Goal: Task Accomplishment & Management: Complete application form

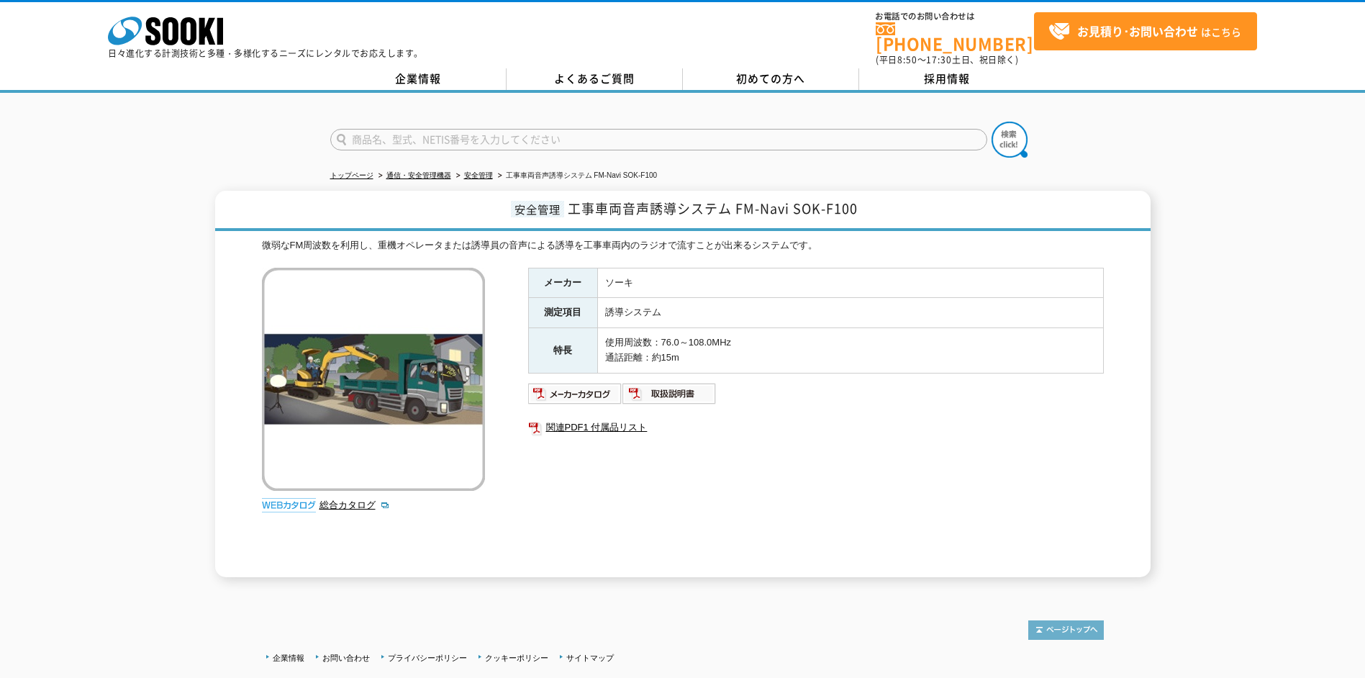
click at [1048, 620] on img at bounding box center [1066, 629] width 76 height 19
click at [1053, 620] on img at bounding box center [1066, 629] width 76 height 19
drag, startPoint x: 792, startPoint y: 199, endPoint x: 736, endPoint y: 204, distance: 56.4
click at [736, 204] on span "工事車両音声誘導システム FM-Navi SOK-F100" at bounding box center [713, 208] width 290 height 19
drag, startPoint x: 736, startPoint y: 204, endPoint x: 753, endPoint y: 206, distance: 17.3
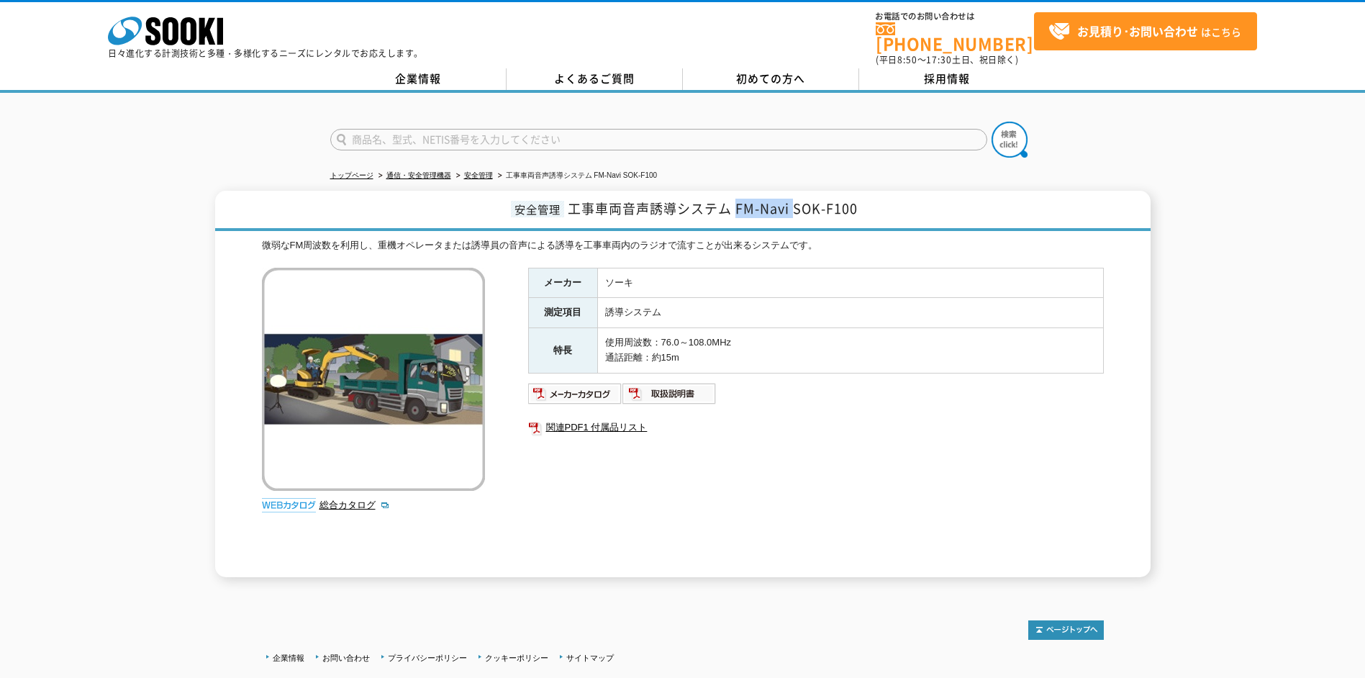
copy span "FM-Navi"
click at [1062, 40] on span "お見積り･お問い合わせ はこちら" at bounding box center [1144, 32] width 193 height 22
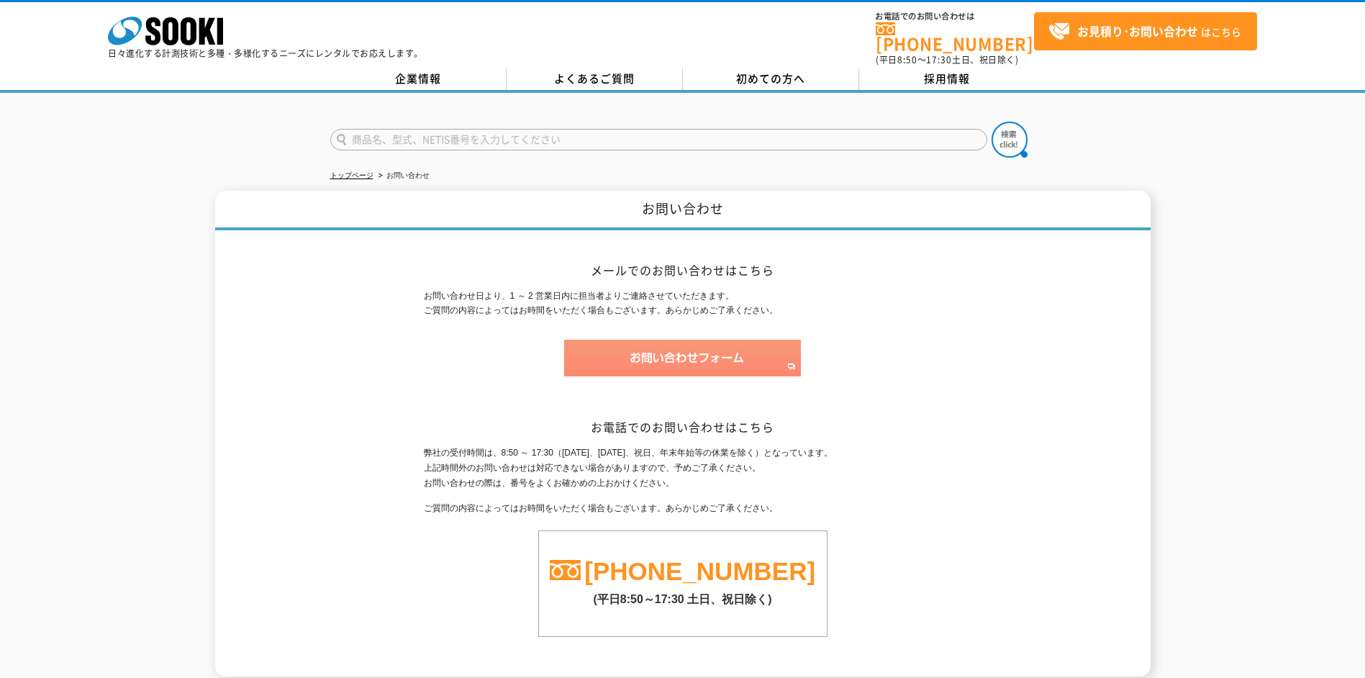
click at [714, 353] on img at bounding box center [682, 358] width 237 height 37
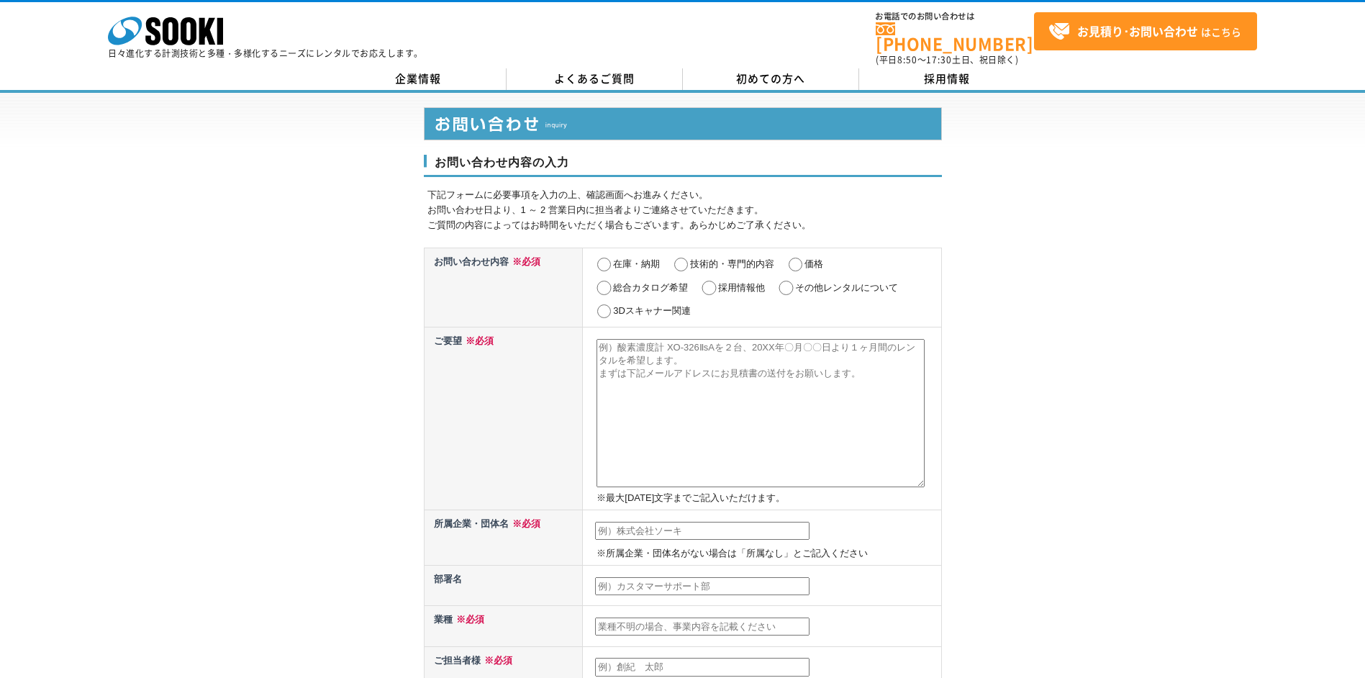
click at [799, 258] on input "価格" at bounding box center [795, 265] width 18 height 14
radio input "true"
drag, startPoint x: 861, startPoint y: 366, endPoint x: 622, endPoint y: 347, distance: 239.0
click at [622, 347] on textarea at bounding box center [761, 413] width 328 height 148
paste textarea "FM-Navi"
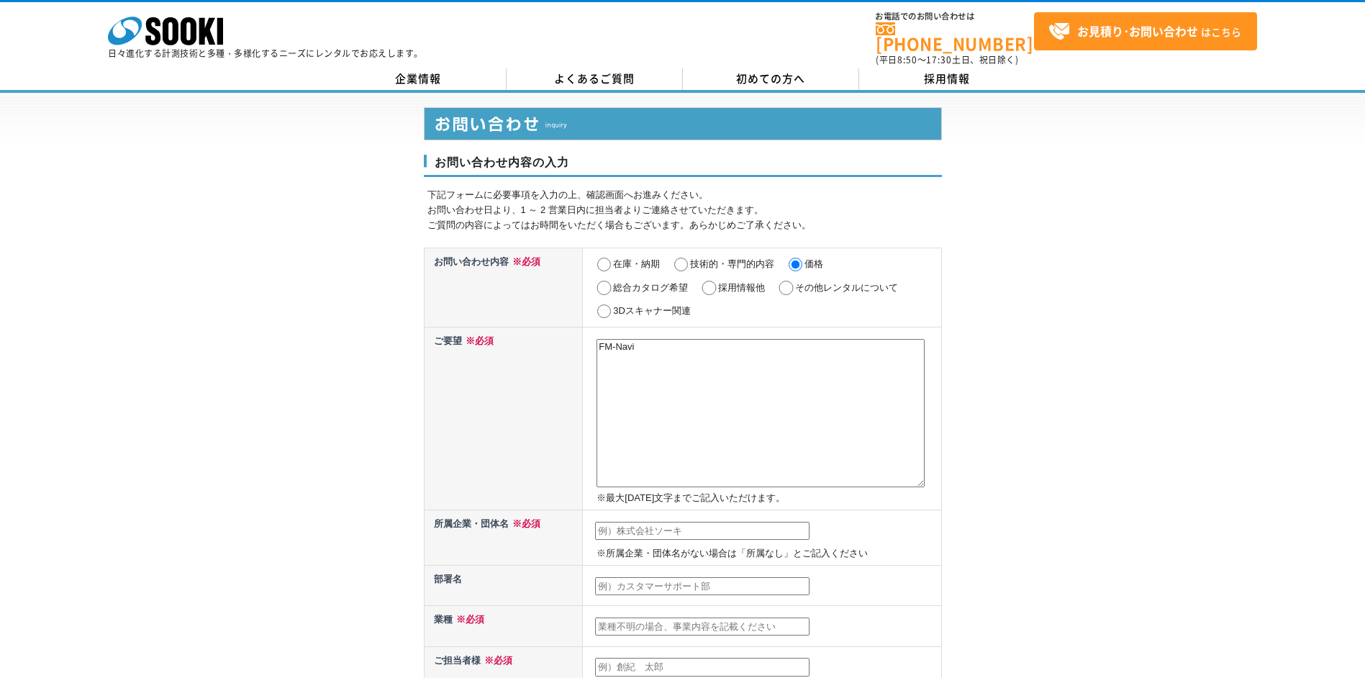
drag, startPoint x: 650, startPoint y: 340, endPoint x: 594, endPoint y: 345, distance: 55.7
click at [594, 345] on td "FM-Navi ※最大2000文字までご記入いただけます。" at bounding box center [762, 418] width 358 height 183
paste textarea "工事車両音声誘導システム FM-Navi SOK-F100 リース対応して頂ける場合下記の条件でお見積り下さい。 使用場所：東京都内 使用期間：12カ月 使用…"
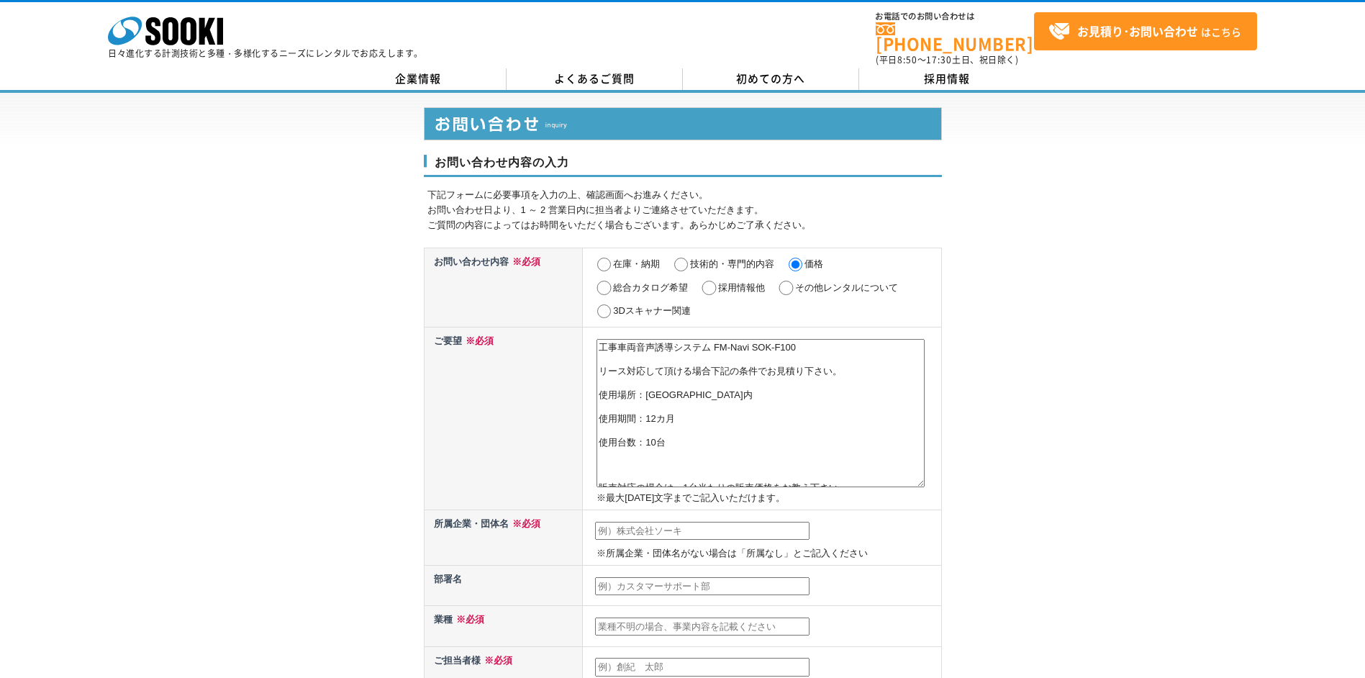
drag, startPoint x: 618, startPoint y: 366, endPoint x: 611, endPoint y: 368, distance: 7.8
click at [617, 366] on textarea "工事車両音声誘導システム FM-Navi SOK-F100 リース対応して頂ける場合下記の条件でお見積り下さい。 使用場所：東京都内 使用期間：12カ月 使用…" at bounding box center [761, 413] width 328 height 148
click at [603, 371] on textarea "工事車両音声誘導システム FM-Navi SOK-F100 リース対応して頂ける場合下記の条件でお見積り下さい。 使用場所：東京都内 使用期間：12カ月 使用…" at bounding box center [761, 413] width 328 height 148
click at [602, 381] on textarea "工事車両音声誘導システム FM-Navi SOK-F100 リース対応して頂ける場合下記の条件でお見積り下さい。 使用場所：東京都内 使用期間：12カ月 使用…" at bounding box center [761, 413] width 328 height 148
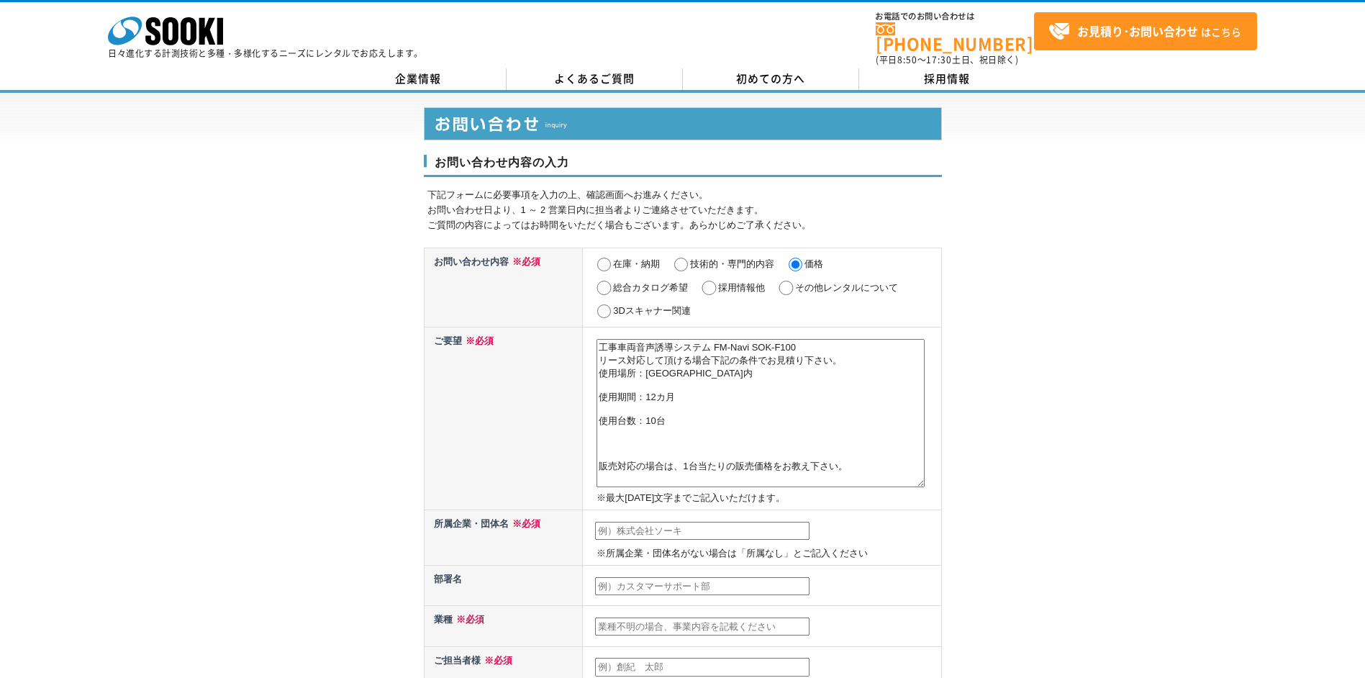
click at [602, 386] on textarea "工事車両音声誘導システム FM-Navi SOK-F100 リース対応して頂ける場合下記の条件でお見積り下さい。 使用場所：東京都内 使用期間：12カ月 使用…" at bounding box center [761, 413] width 328 height 148
click at [602, 396] on textarea "工事車両音声誘導システム FM-Navi SOK-F100 リース対応して頂ける場合下記の条件でお見積り下さい。 使用場所：東京都内 使用期間：12カ月 使用…" at bounding box center [761, 413] width 328 height 148
click at [600, 452] on textarea "工事車両音声誘導システム FM-Navi SOK-F100 リース対応して頂ける場合下記の条件でお見積り下さい。 使用場所：東京都内 使用期間：12カ月 使用…" at bounding box center [761, 413] width 328 height 148
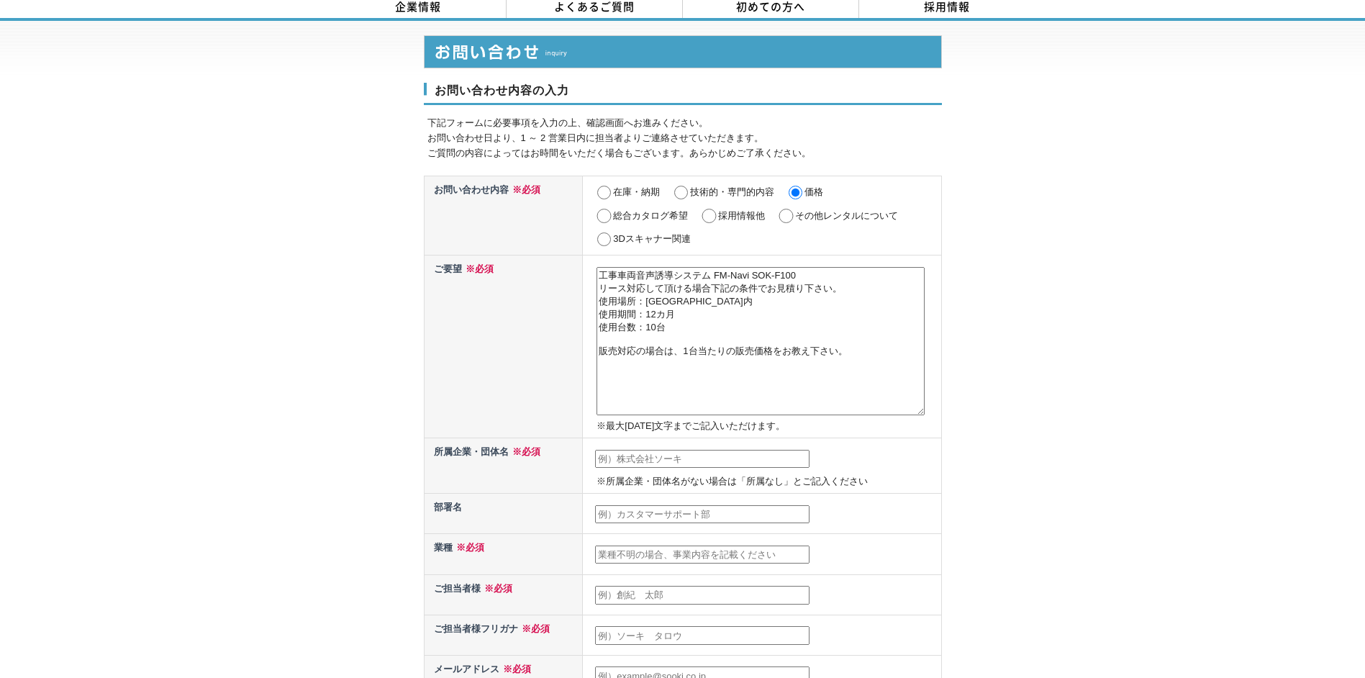
scroll to position [144, 0]
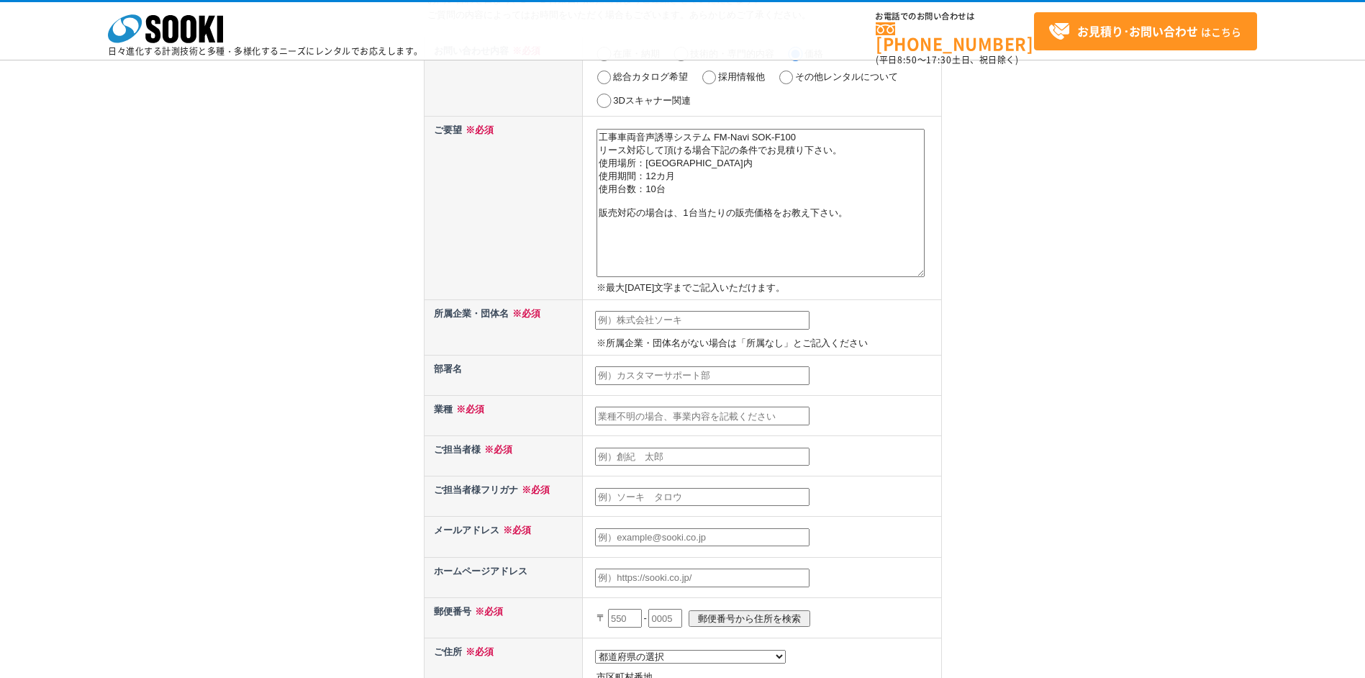
type textarea "工事車両音声誘導システム FM-Navi SOK-F100 リース対応して頂ける場合下記の条件でお見積り下さい。 使用場所：東京都内 使用期間：12カ月 使用…"
click at [635, 322] on input "text" at bounding box center [702, 320] width 214 height 19
type input "三井住友建設株式会社"
click at [648, 378] on input "text" at bounding box center [702, 375] width 214 height 19
type input "東京土木支店"
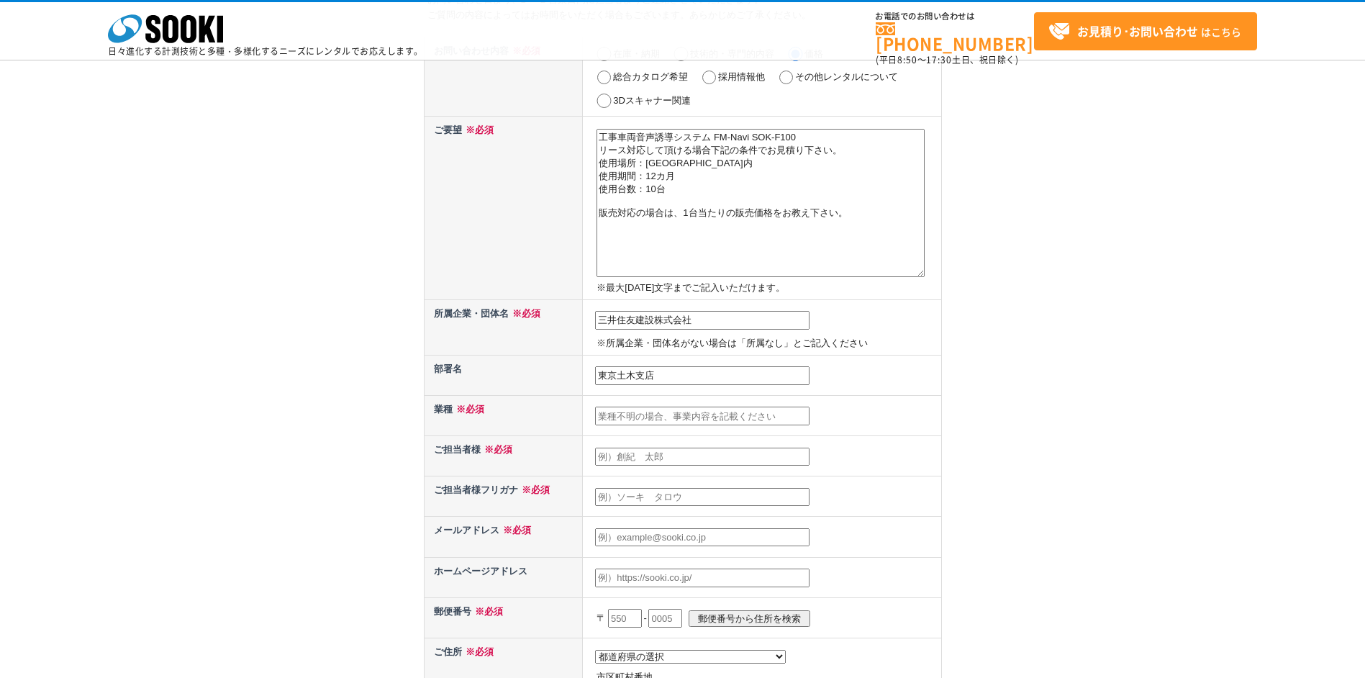
click at [647, 418] on input "text" at bounding box center [702, 416] width 214 height 19
type input "土木施工"
click at [637, 456] on input "text" at bounding box center [702, 457] width 214 height 19
type input "渡部正則"
click at [645, 491] on input "text" at bounding box center [702, 497] width 214 height 19
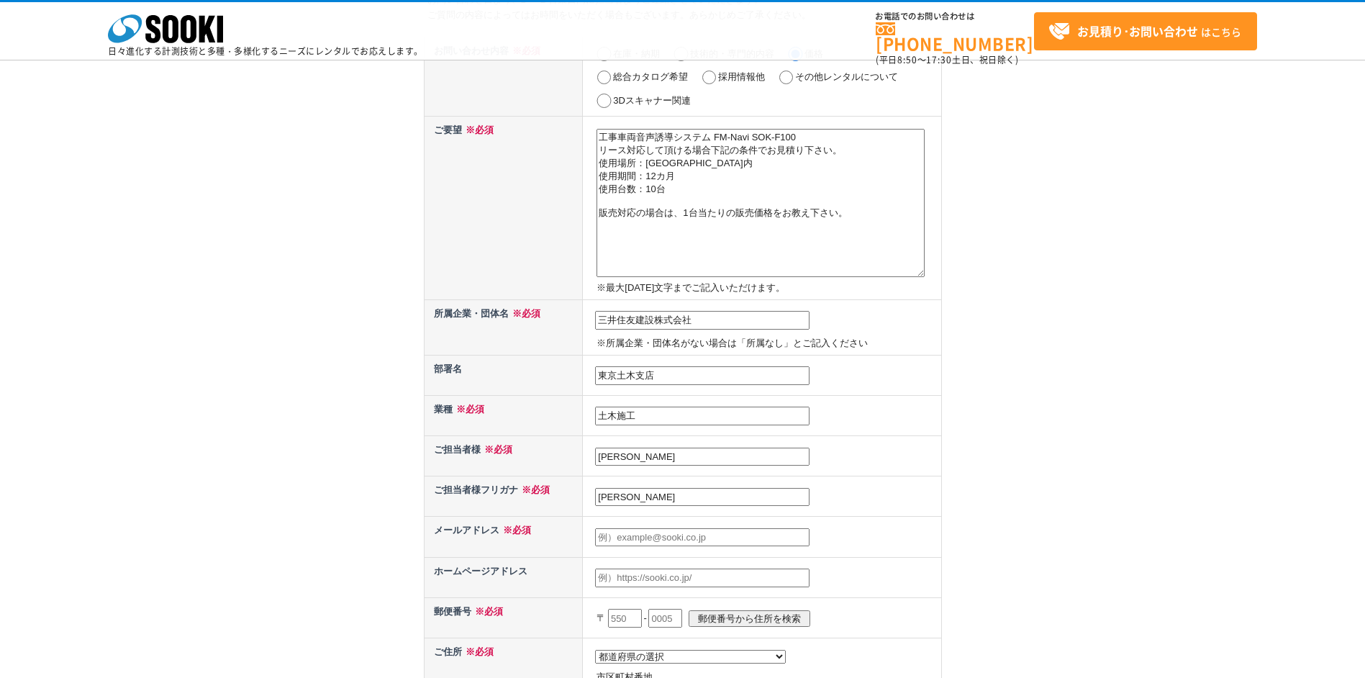
type input "ワタナベ　マサノリ"
click at [636, 541] on input "text" at bounding box center [702, 537] width 214 height 19
type input "MasanoriWatanabe @smcon.co.jp"
click at [628, 617] on input "text" at bounding box center [625, 618] width 34 height 19
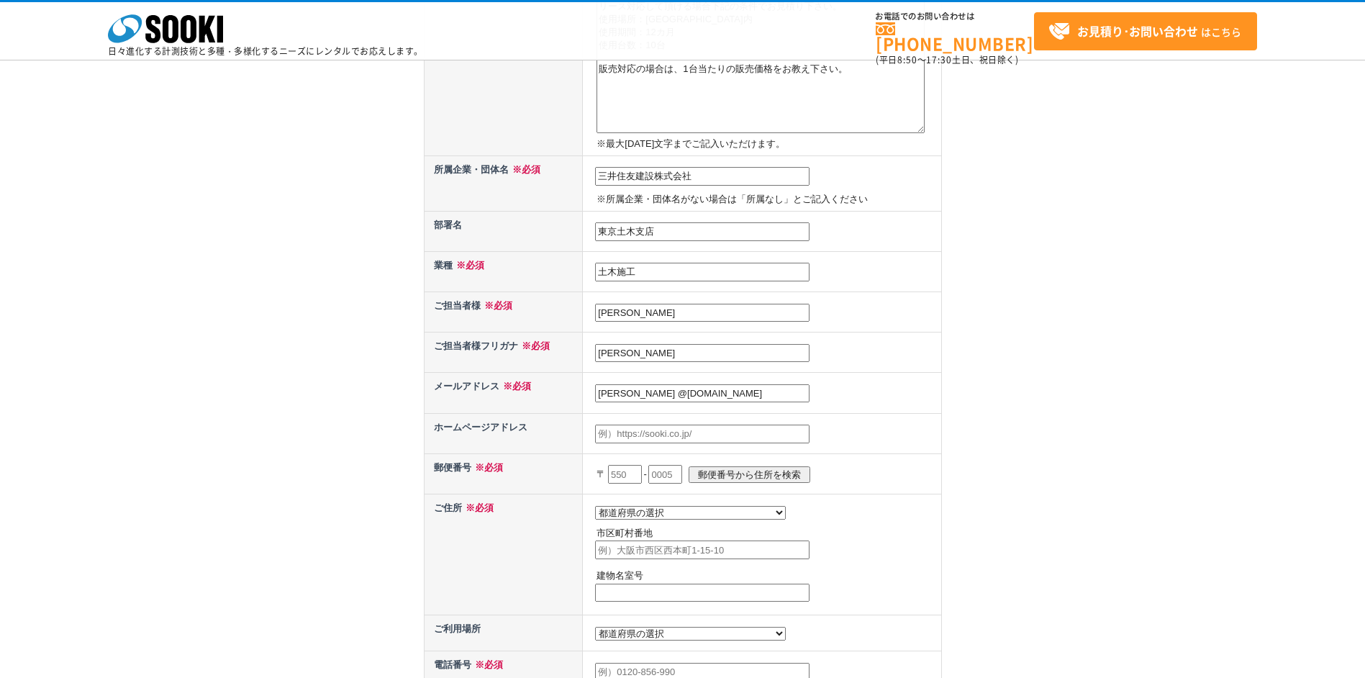
scroll to position [432, 0]
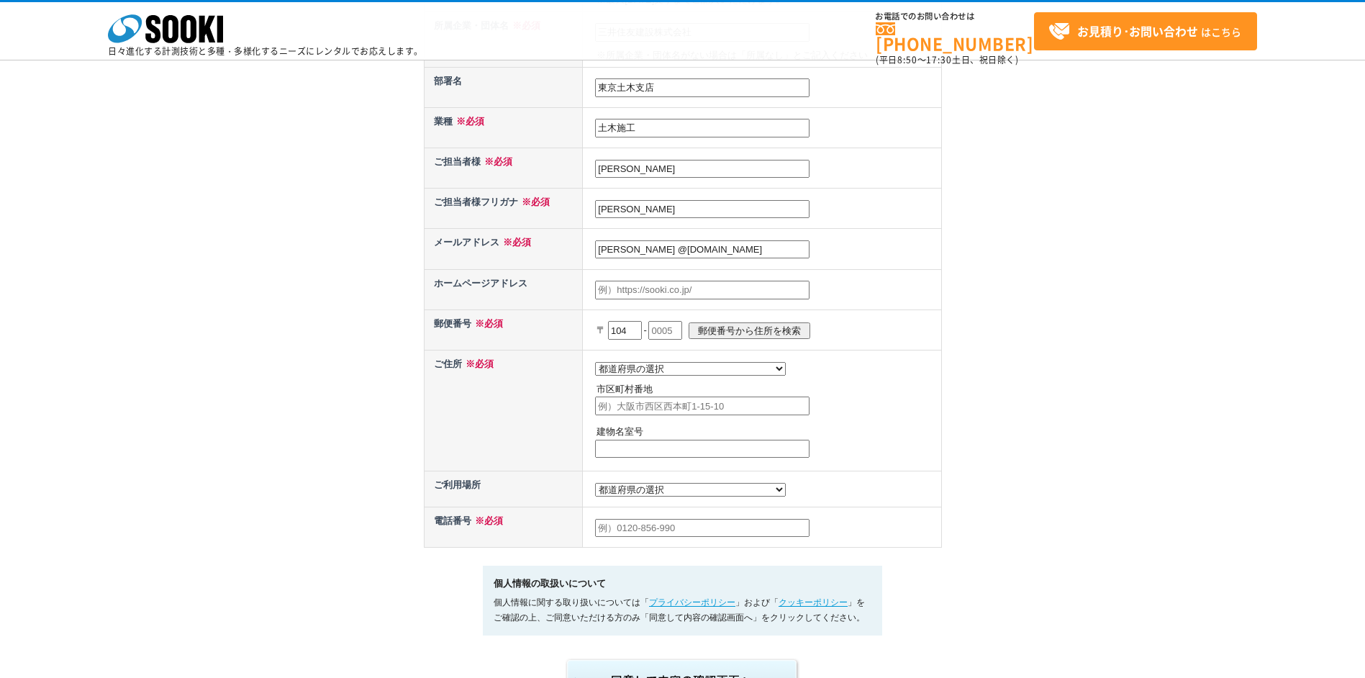
type input "104"
click at [682, 330] on input "text" at bounding box center [665, 330] width 34 height 19
type input "0051"
click at [765, 332] on input "郵便番号から住所を検索" at bounding box center [750, 330] width 122 height 17
select select "13"
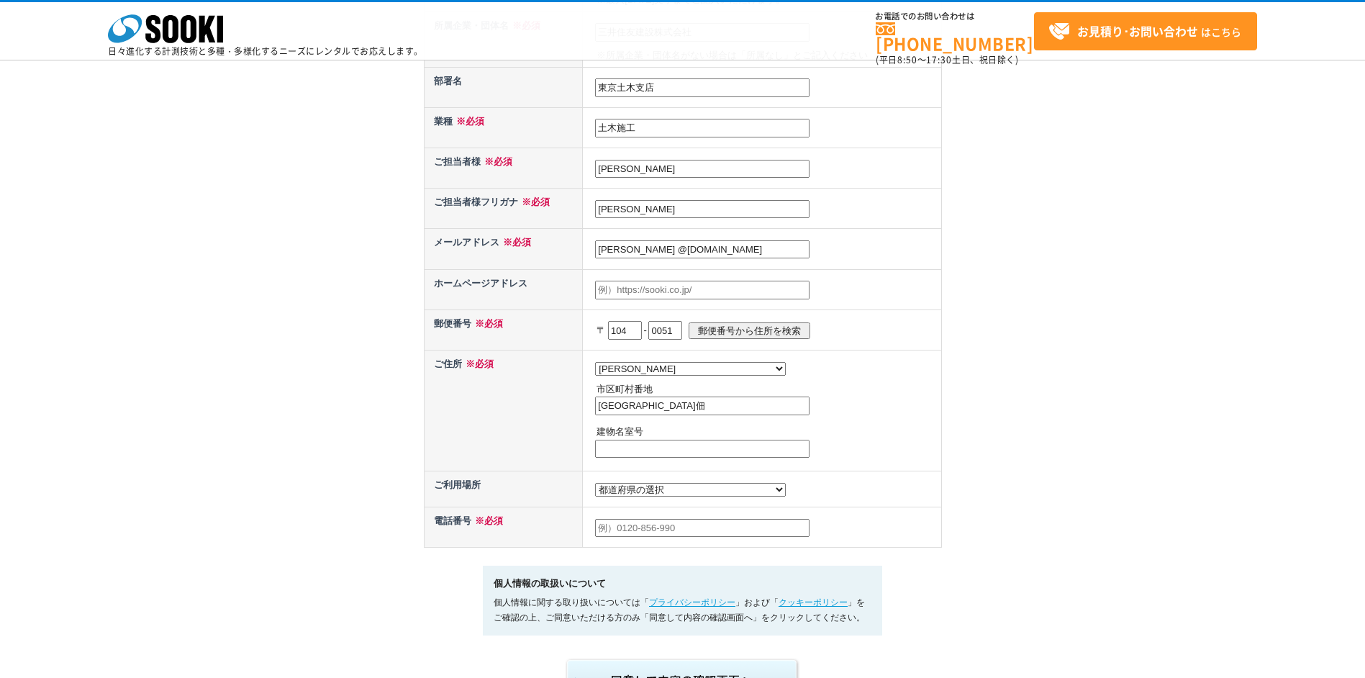
click at [718, 407] on input "中央区佃" at bounding box center [702, 405] width 214 height 19
type input "中央区佃 2-1-6"
click at [699, 535] on input "text" at bounding box center [702, 528] width 214 height 19
drag, startPoint x: 636, startPoint y: 538, endPoint x: 591, endPoint y: 538, distance: 45.3
click at [591, 538] on td "050-" at bounding box center [762, 527] width 358 height 40
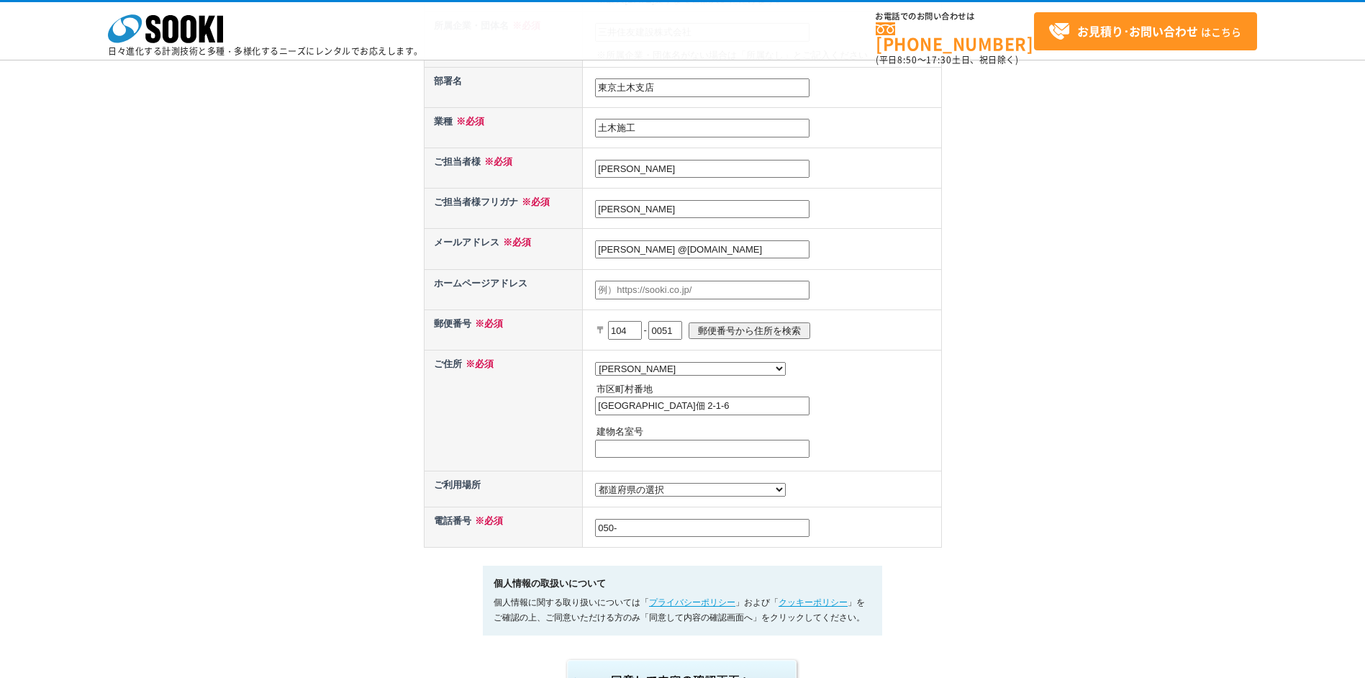
paste input "3137-2921"
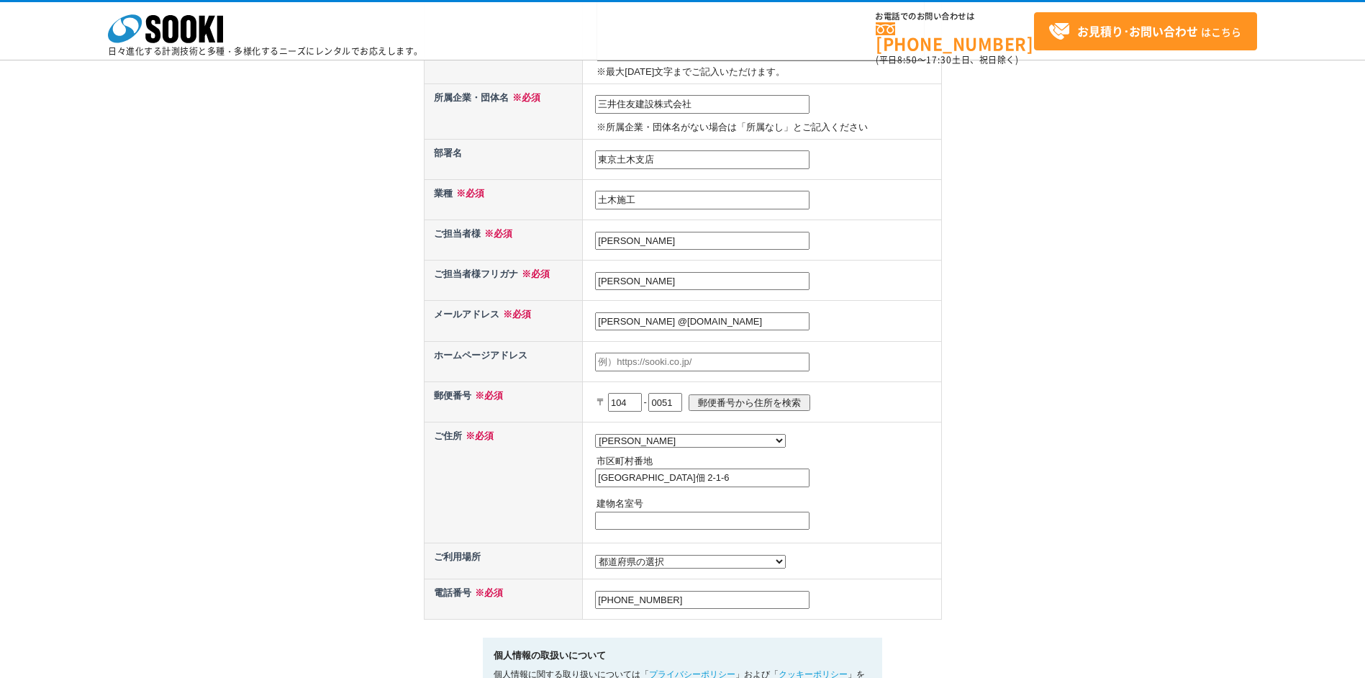
scroll to position [720, 0]
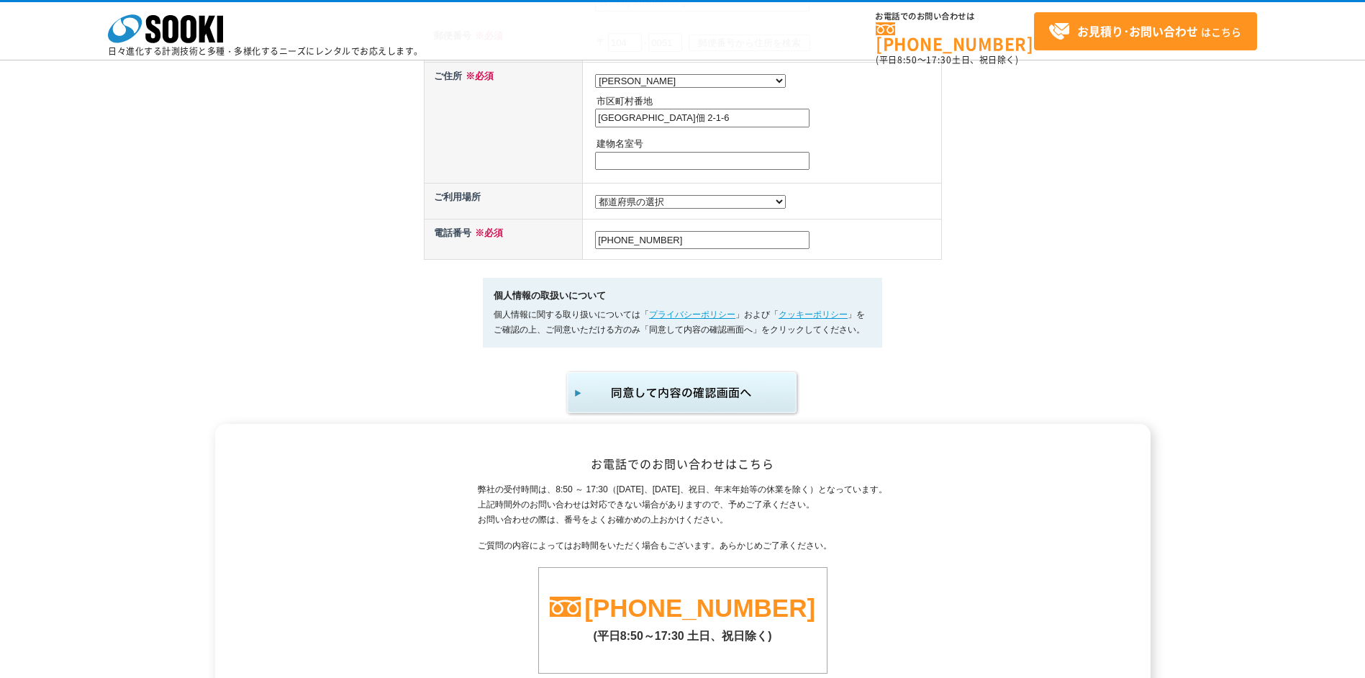
type input "050-3137-2921"
click at [685, 402] on img "submit" at bounding box center [683, 392] width 236 height 47
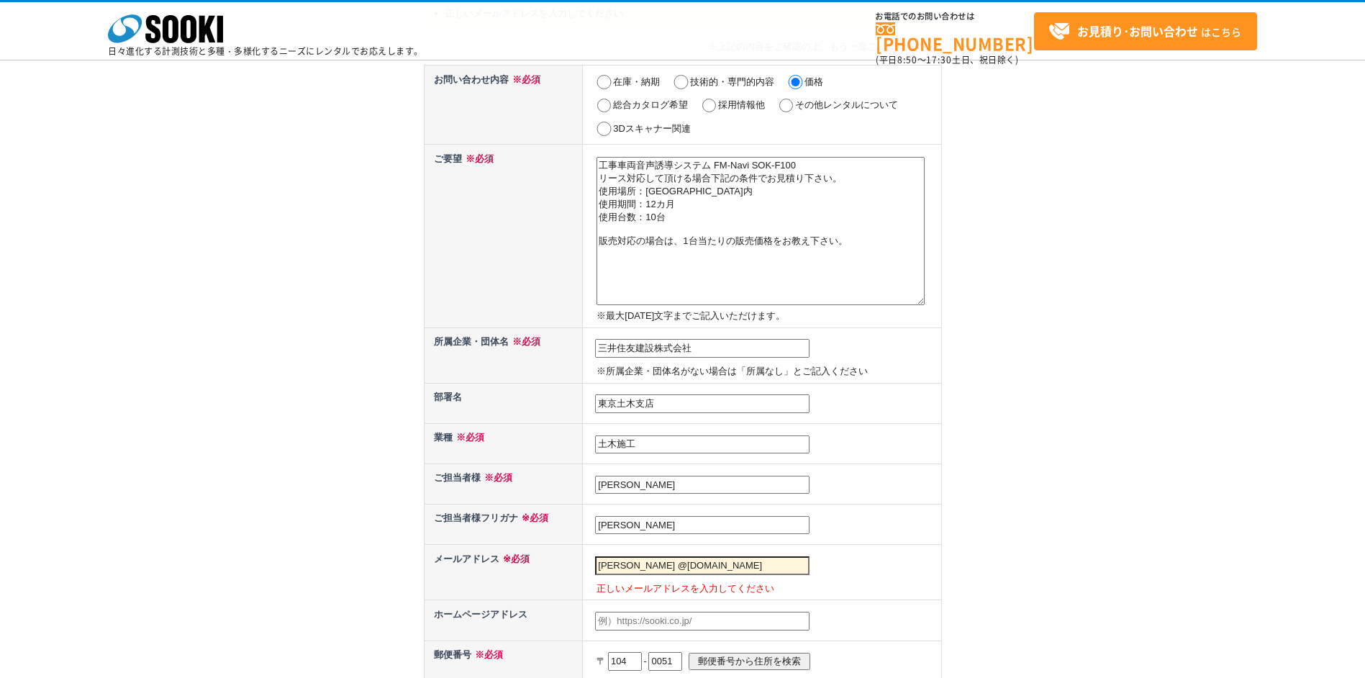
scroll to position [288, 0]
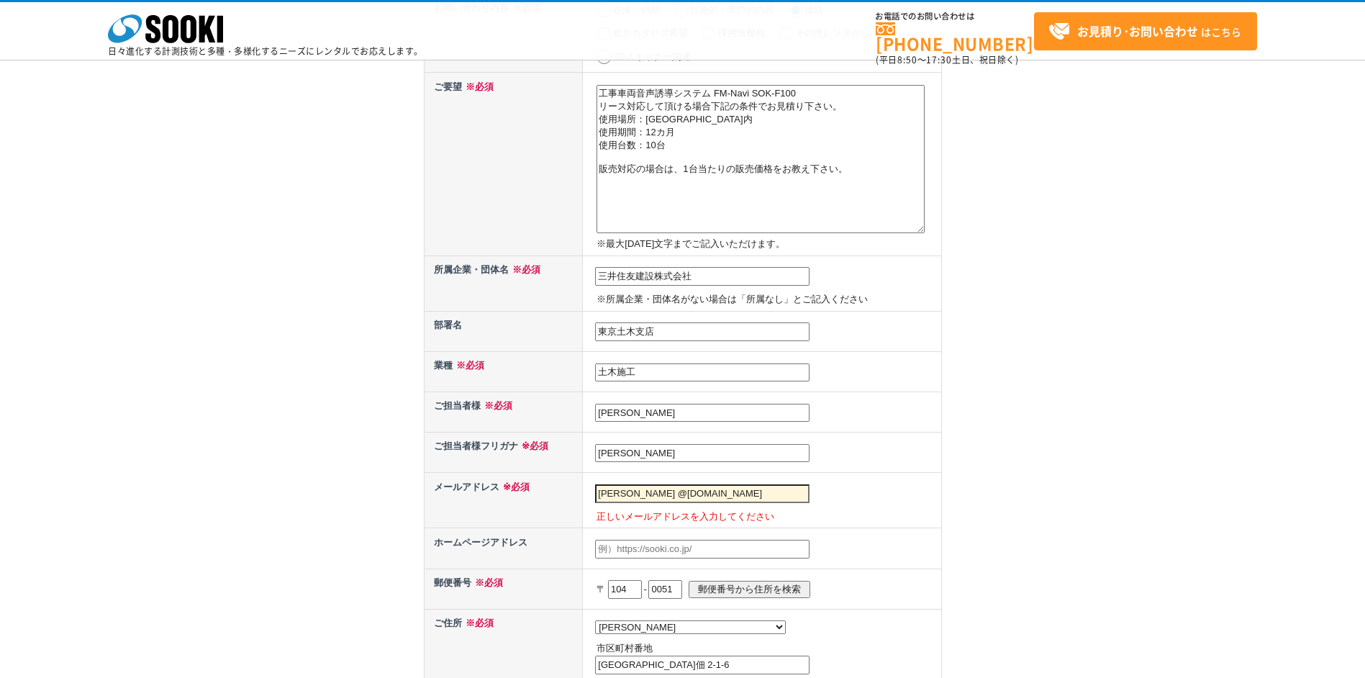
click at [635, 492] on input "MasanoriWatanabe @smcon.co.jp" at bounding box center [702, 493] width 214 height 19
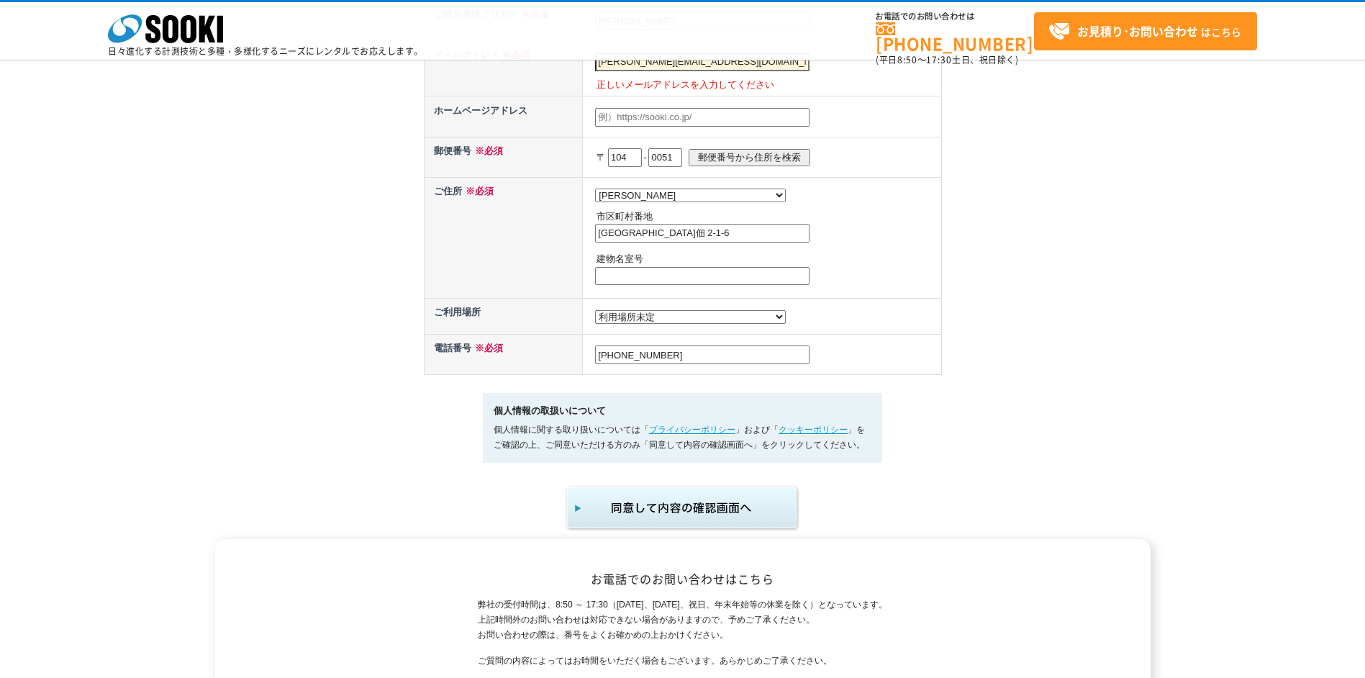
scroll to position [935, 0]
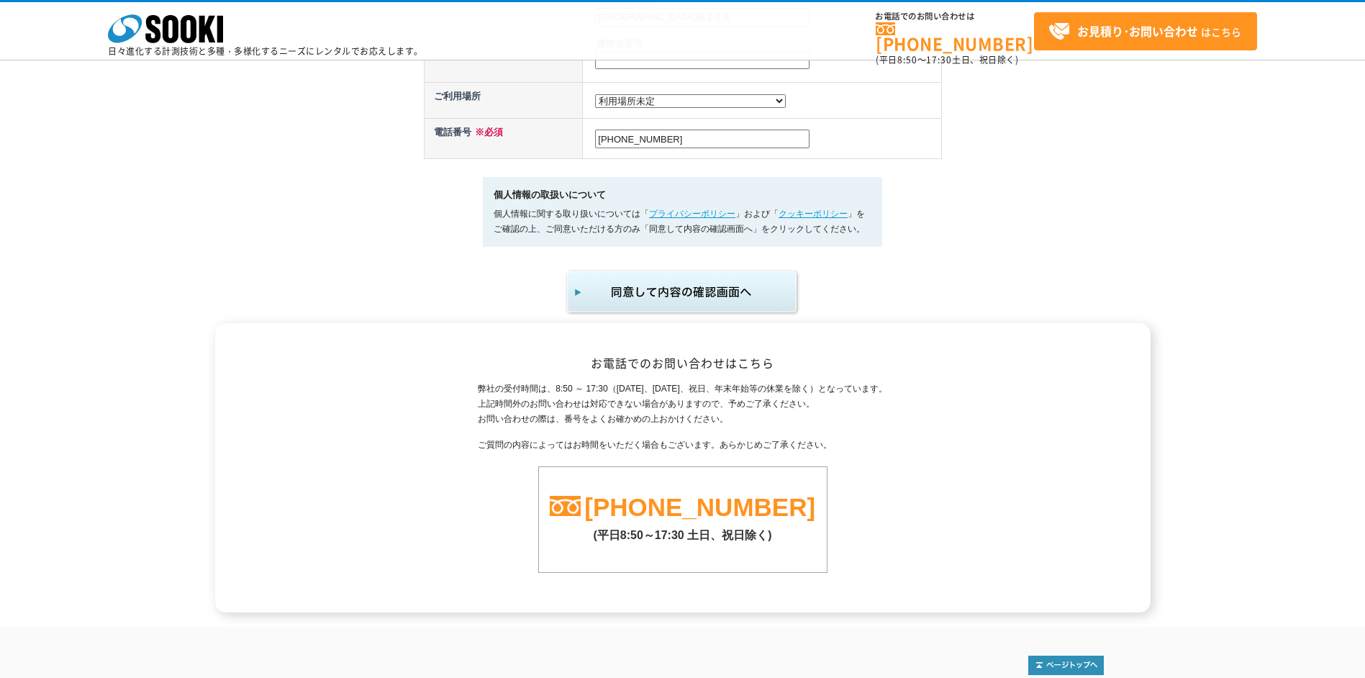
type input "MasanoriWatanabe@smcon.co.jp"
click at [694, 284] on img "submit" at bounding box center [683, 291] width 236 height 47
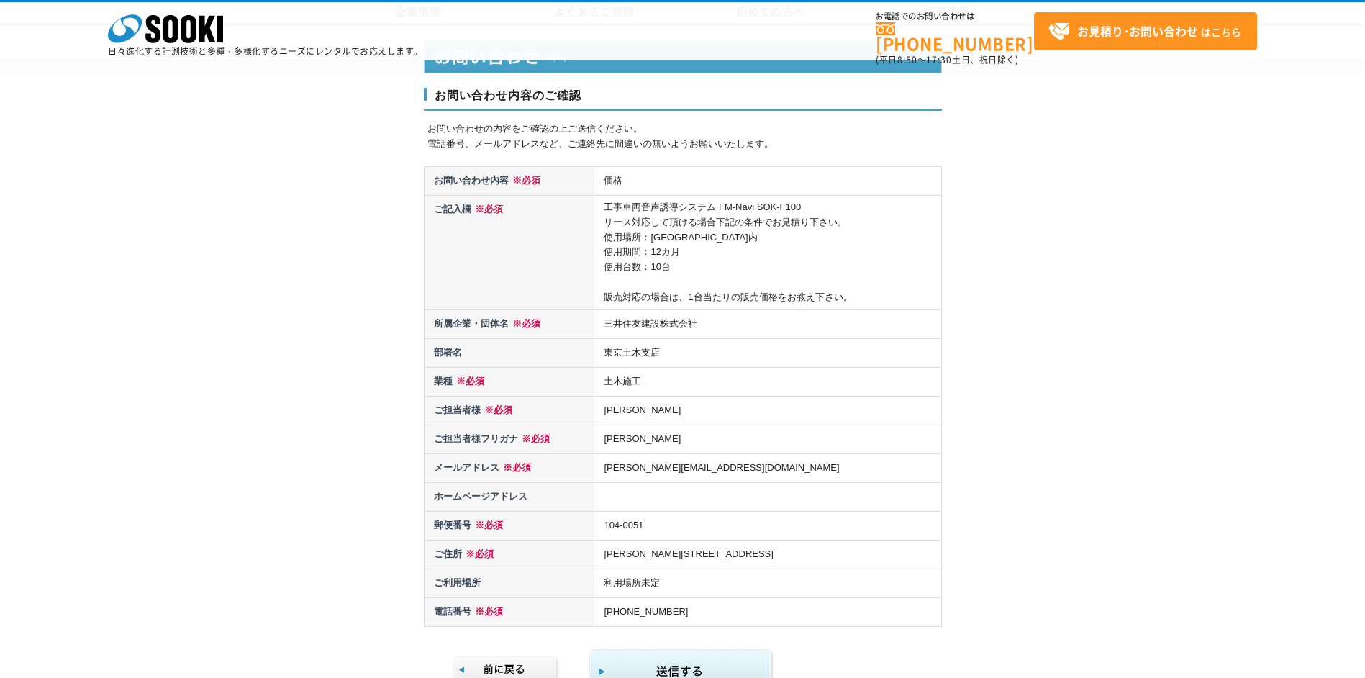
scroll to position [445, 0]
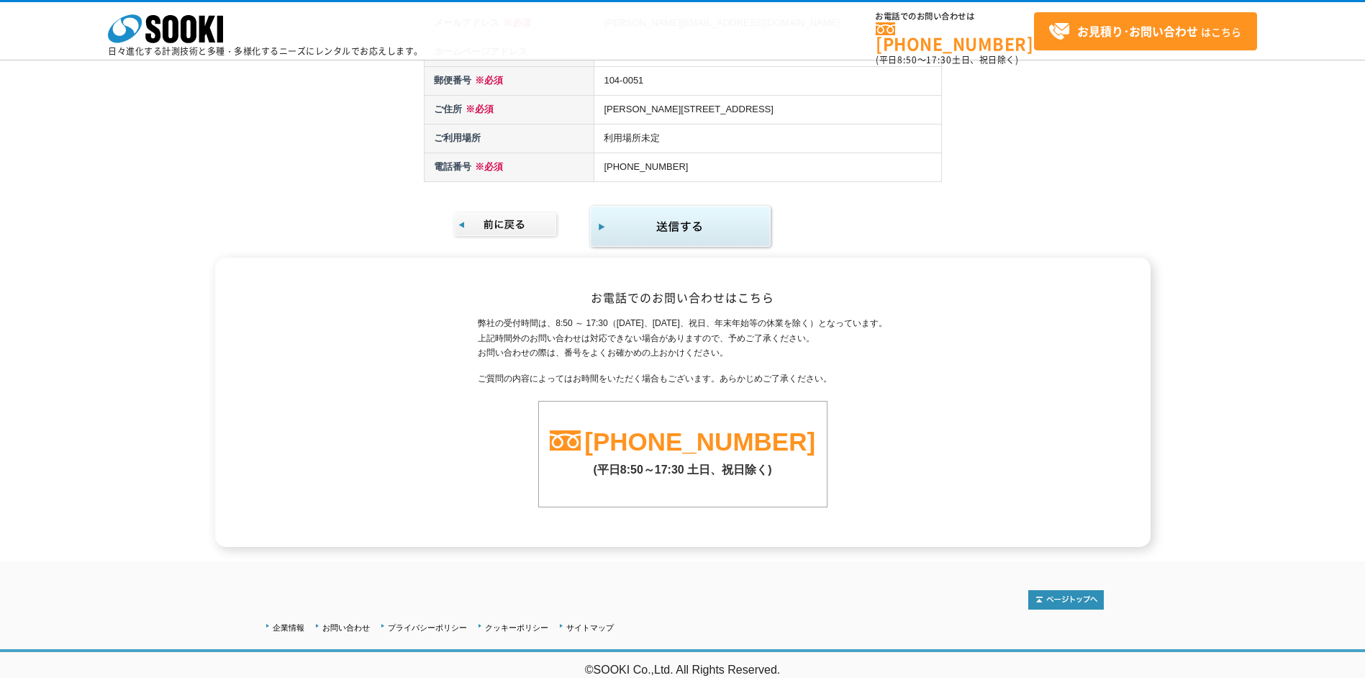
click at [700, 231] on img "submit" at bounding box center [681, 227] width 185 height 47
